Goal: Information Seeking & Learning: Learn about a topic

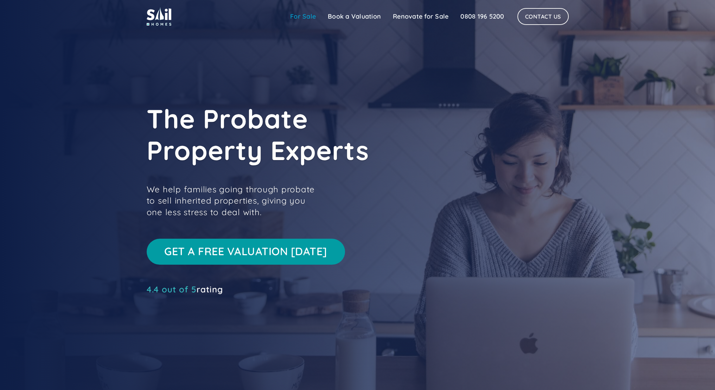
click at [304, 17] on link "For Sale" at bounding box center [303, 16] width 38 height 14
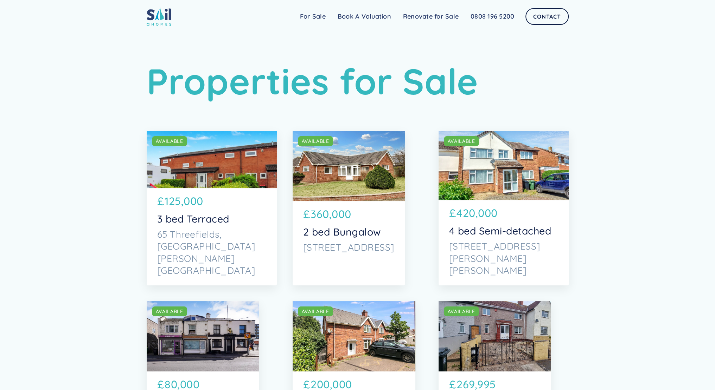
click at [348, 166] on div "SOLD AVAILABLE" at bounding box center [348, 166] width 112 height 70
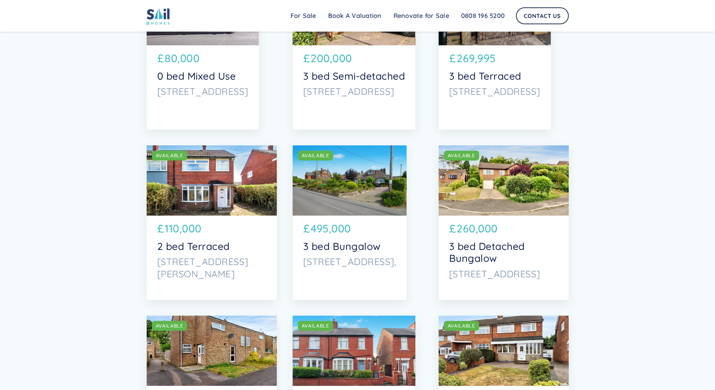
scroll to position [351, 0]
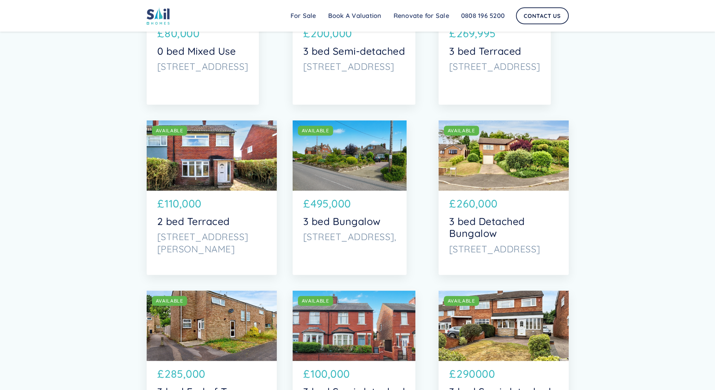
click at [235, 140] on div "SOLD AVAILABLE" at bounding box center [212, 156] width 130 height 70
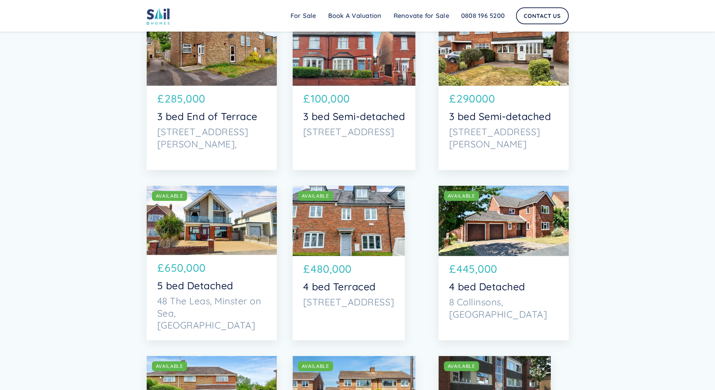
scroll to position [633, 0]
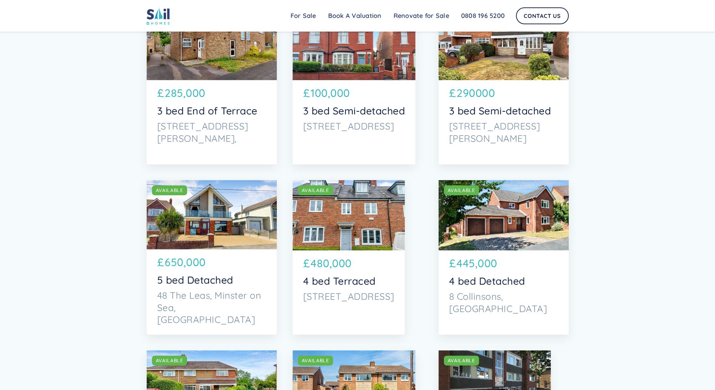
click at [506, 219] on div "SOLD AVAILABLE" at bounding box center [503, 215] width 130 height 70
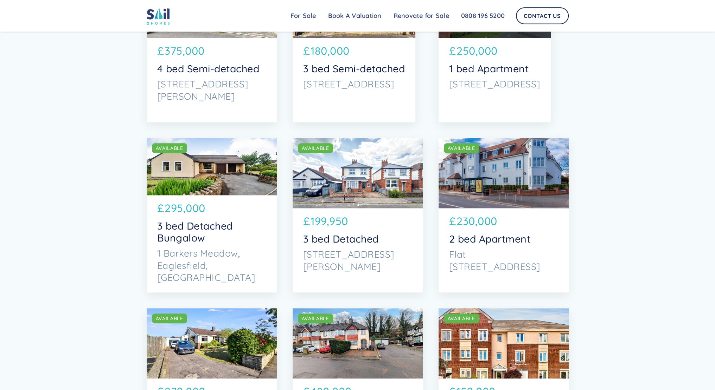
scroll to position [1019, 0]
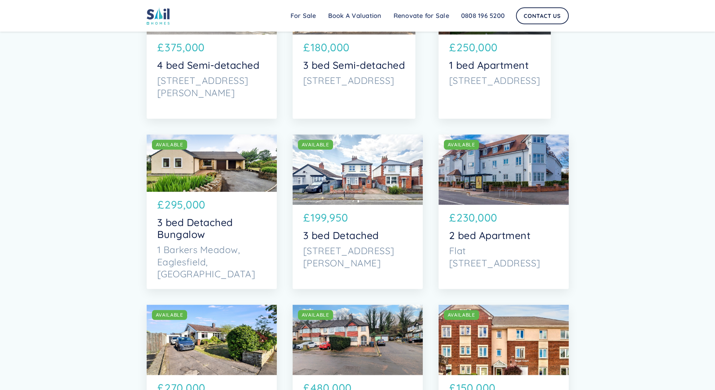
click at [220, 165] on div "SOLD AVAILABLE" at bounding box center [212, 163] width 130 height 57
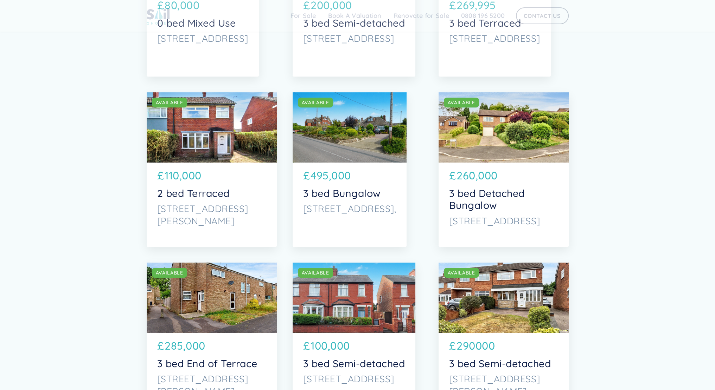
scroll to position [387, 0]
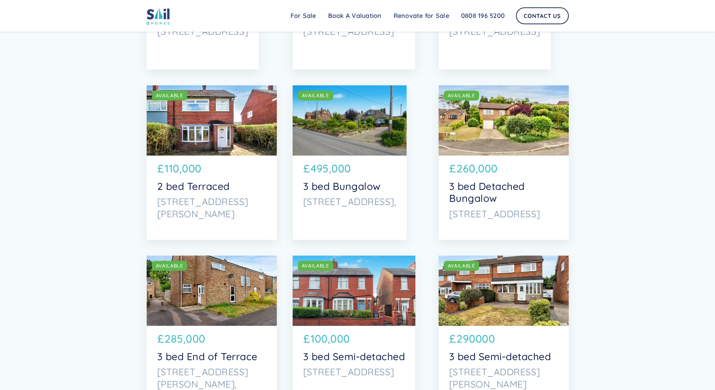
click at [205, 118] on div "SOLD AVAILABLE" at bounding box center [212, 120] width 130 height 70
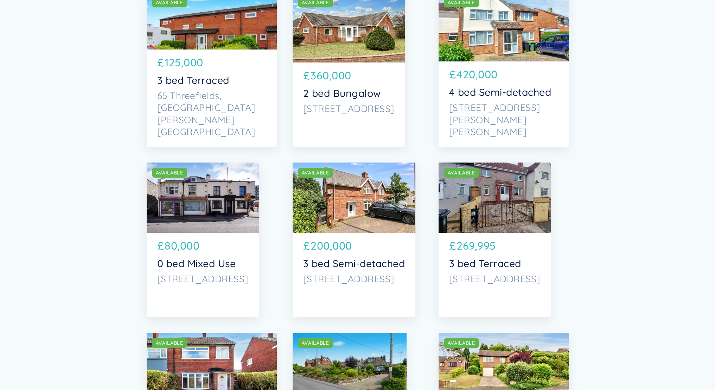
scroll to position [141, 0]
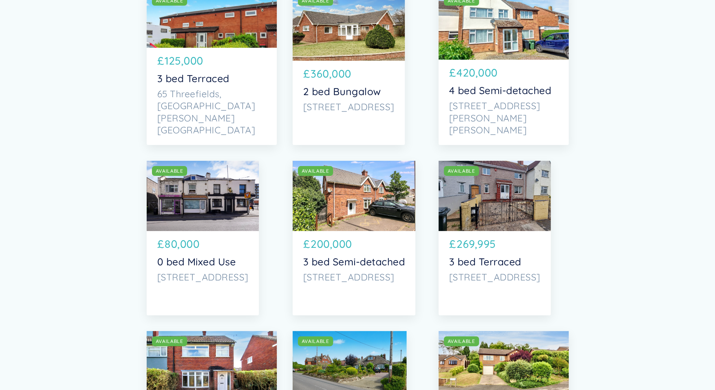
click at [223, 196] on div "SOLD AVAILABLE" at bounding box center [203, 196] width 112 height 70
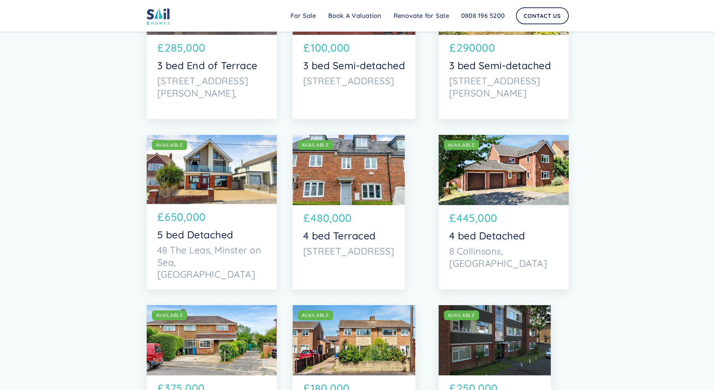
scroll to position [703, 0]
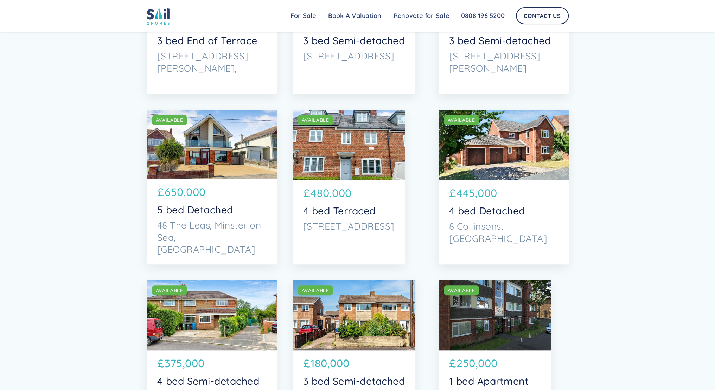
click at [212, 151] on div "SOLD AVAILABLE" at bounding box center [212, 144] width 130 height 69
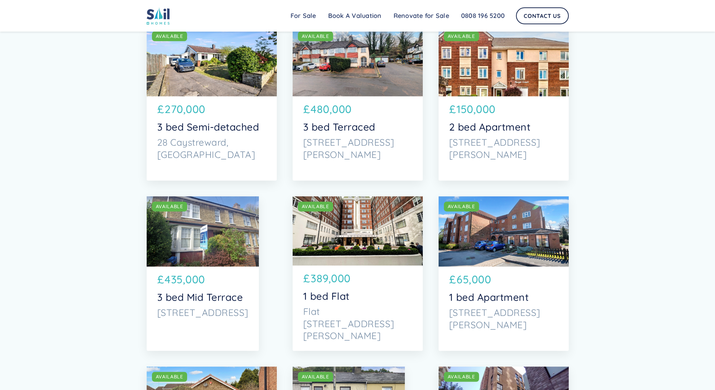
scroll to position [1300, 0]
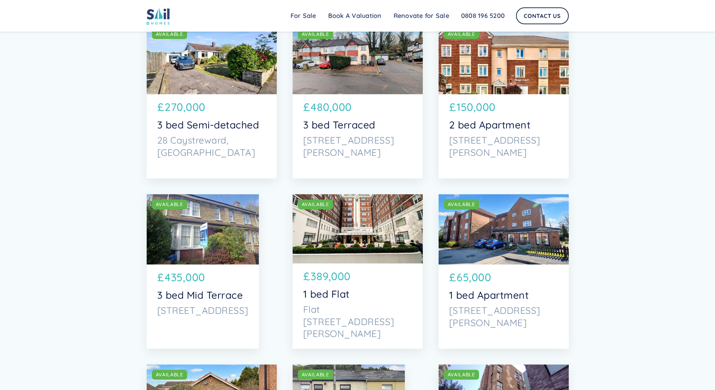
click at [372, 231] on div "SOLD AVAILABLE" at bounding box center [357, 228] width 130 height 69
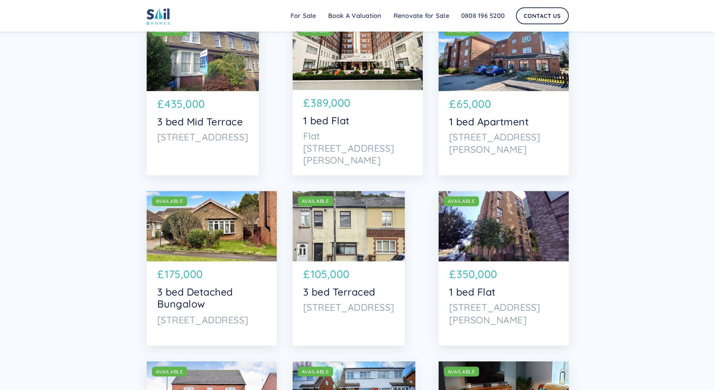
scroll to position [1476, 0]
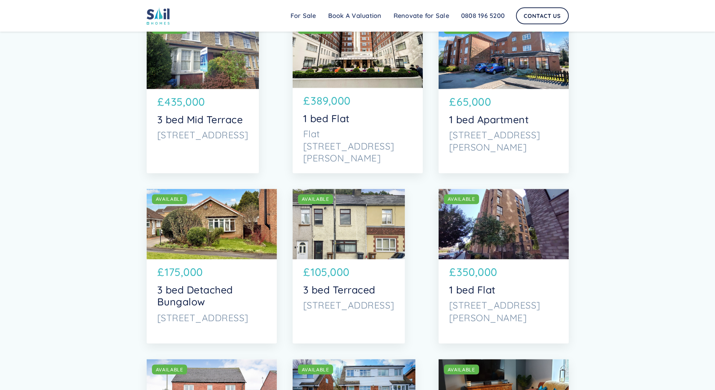
click at [231, 235] on div "SOLD AVAILABLE" at bounding box center [212, 224] width 130 height 70
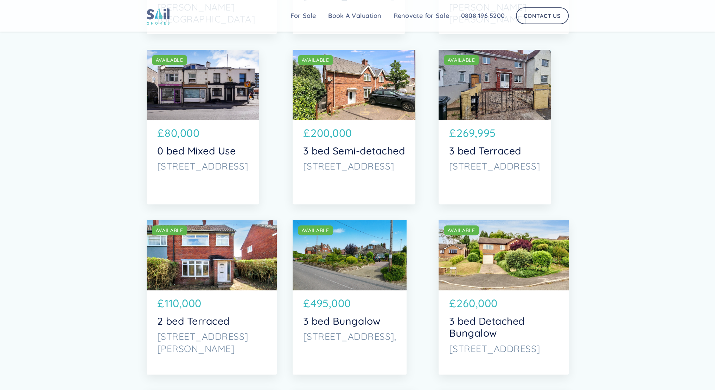
scroll to position [166, 0]
